Goal: Task Accomplishment & Management: Use online tool/utility

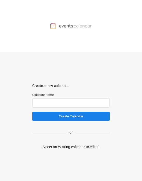
click at [46, 99] on input "text" at bounding box center [71, 102] width 78 height 9
type input "*"
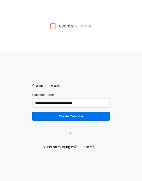
type input "**********"
click at [49, 115] on button "Create Calendar" at bounding box center [71, 116] width 78 height 9
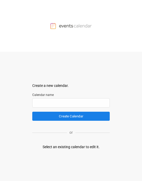
click at [55, 144] on div "Select an existing calendar to edit it." at bounding box center [71, 146] width 57 height 5
click at [81, 132] on div "Select an existing calendar to edit it." at bounding box center [71, 146] width 57 height 5
